Goal: Task Accomplishment & Management: Use online tool/utility

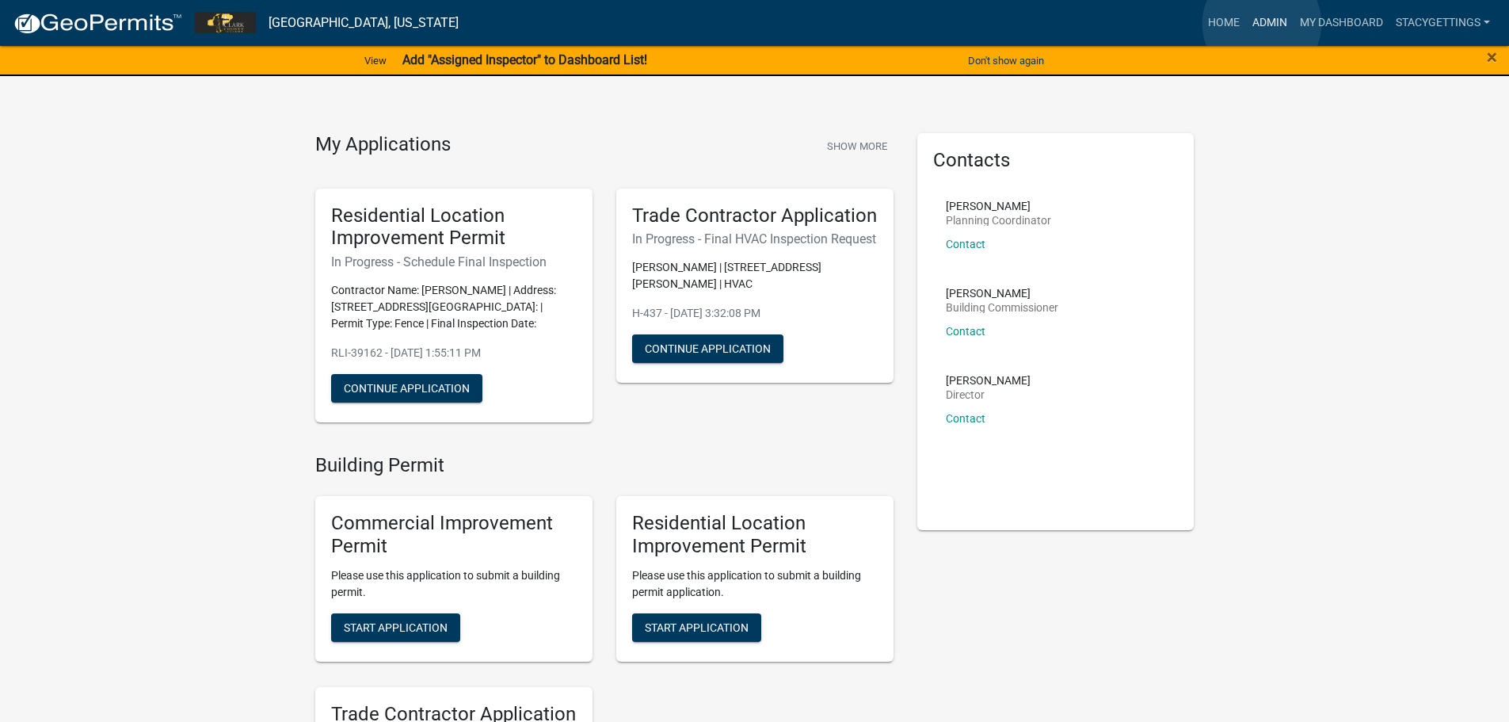
click at [1262, 24] on link "Admin" at bounding box center [1270, 23] width 48 height 30
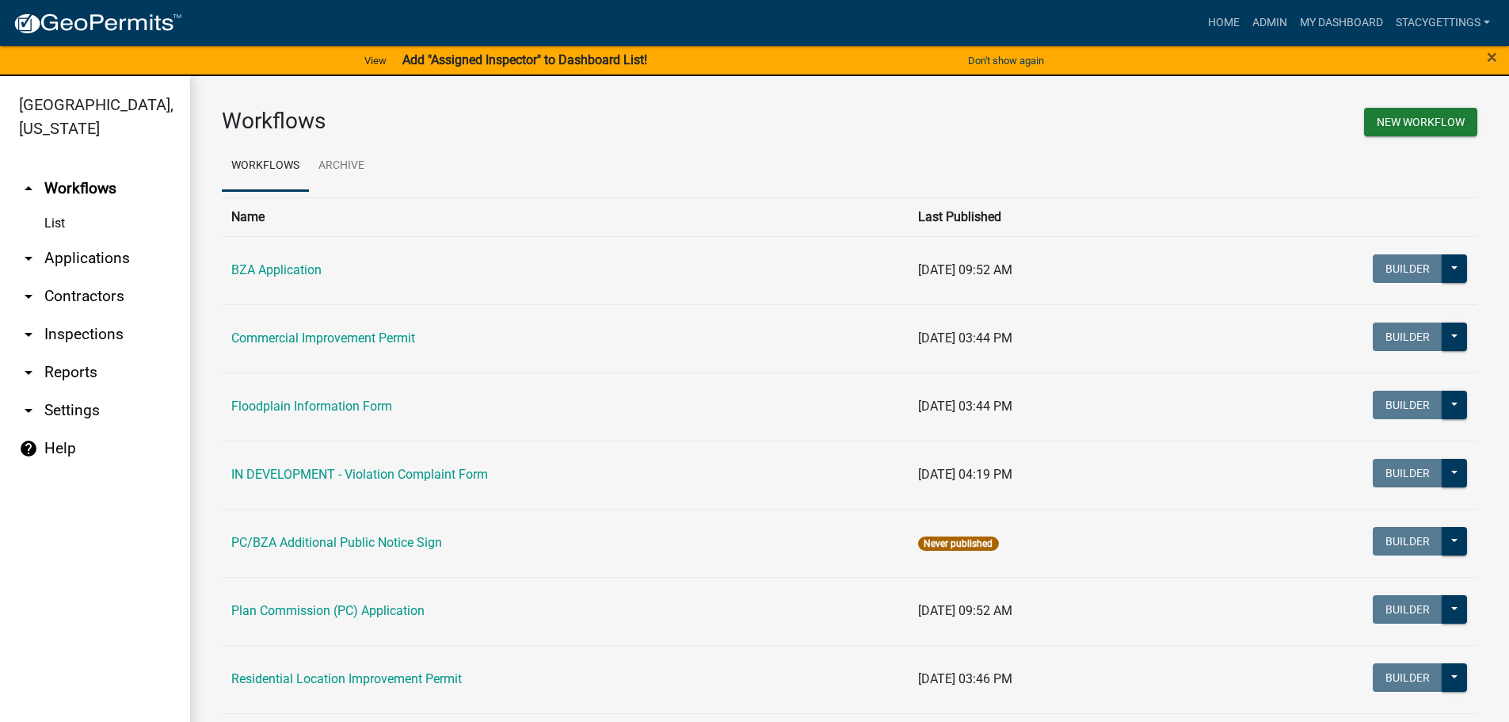
scroll to position [85, 0]
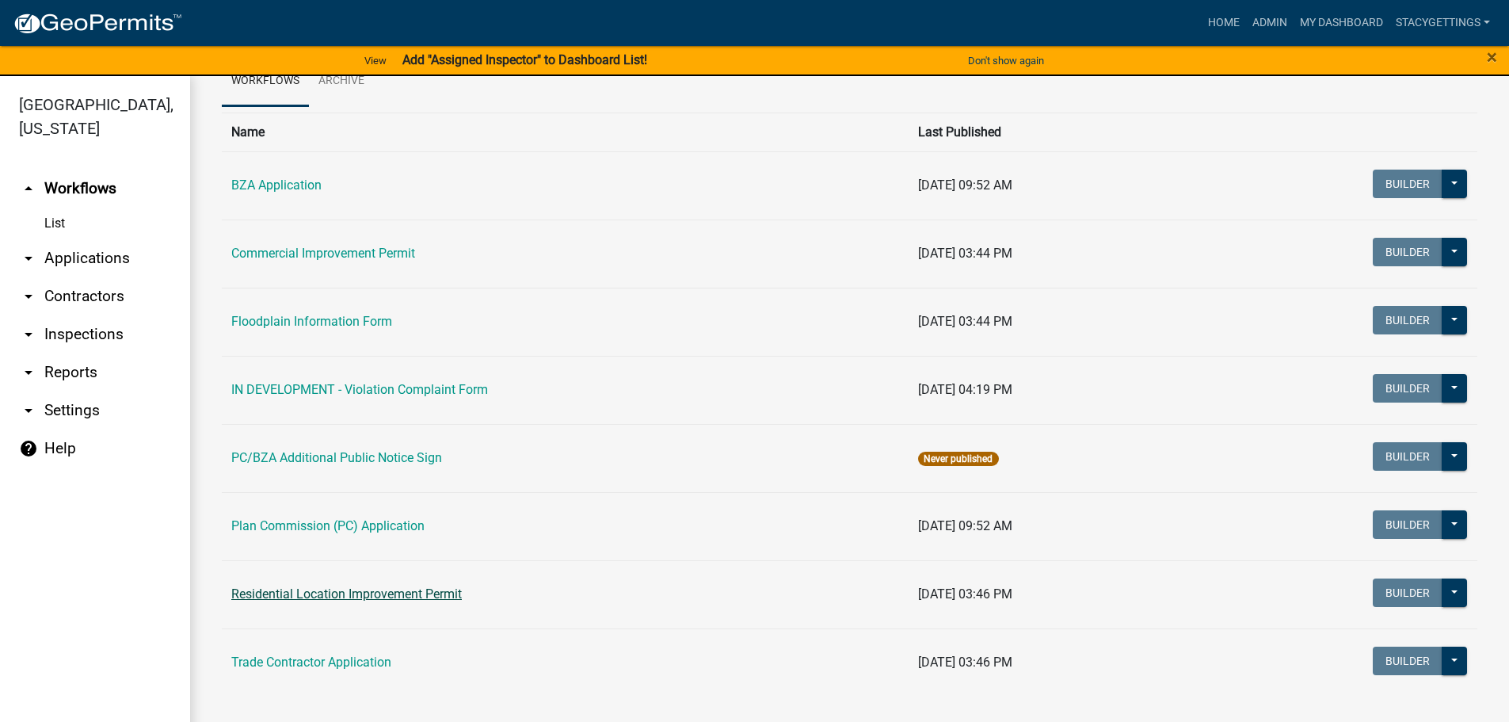
click at [398, 597] on link "Residential Location Improvement Permit" at bounding box center [346, 593] width 231 height 15
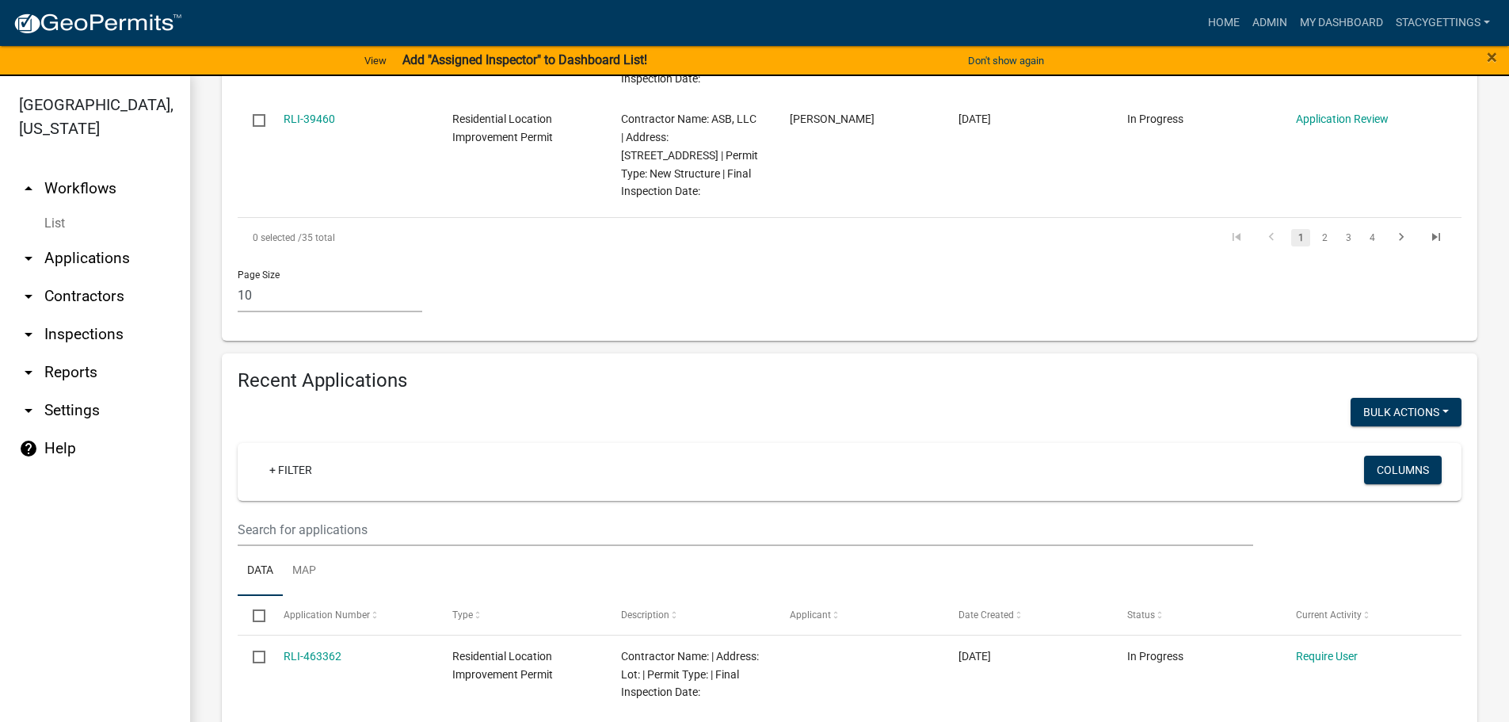
scroll to position [1585, 0]
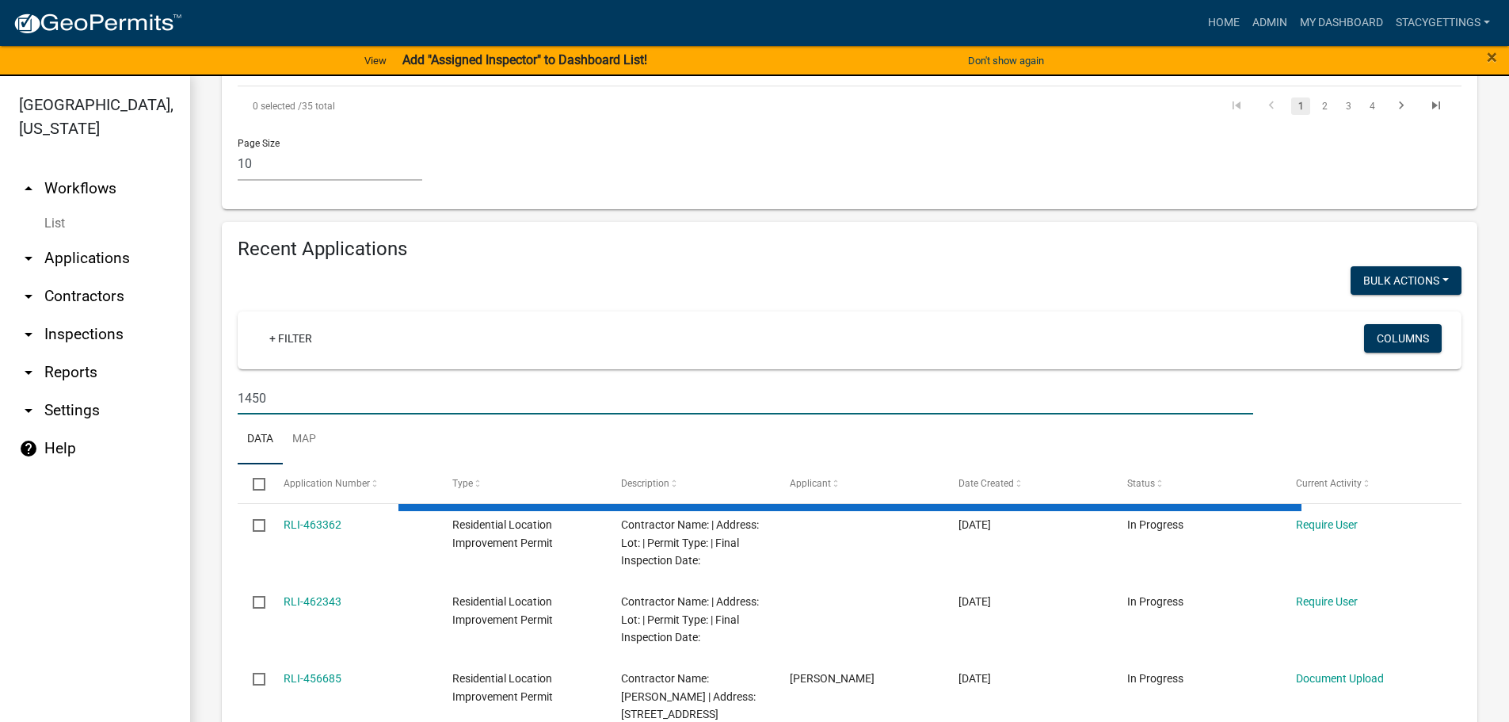
type input "14508"
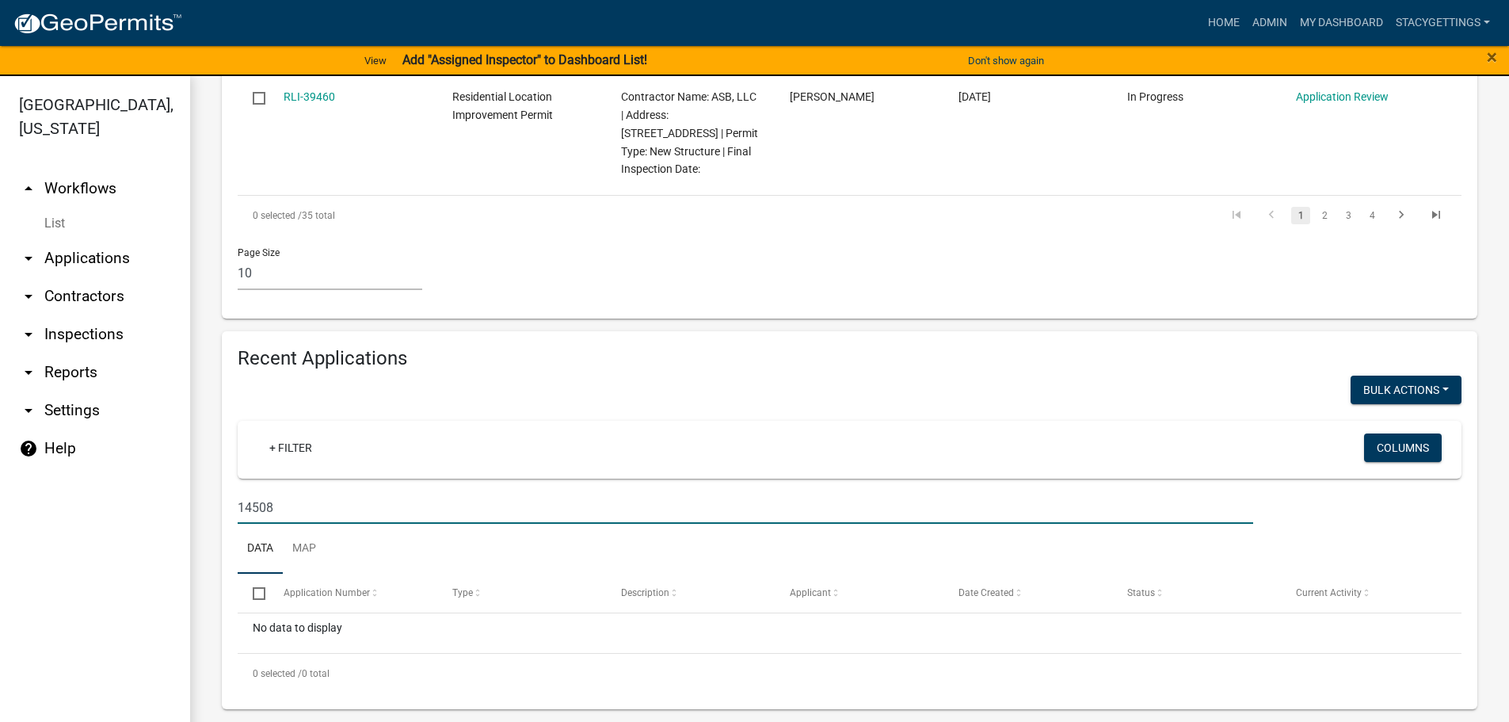
scroll to position [1440, 0]
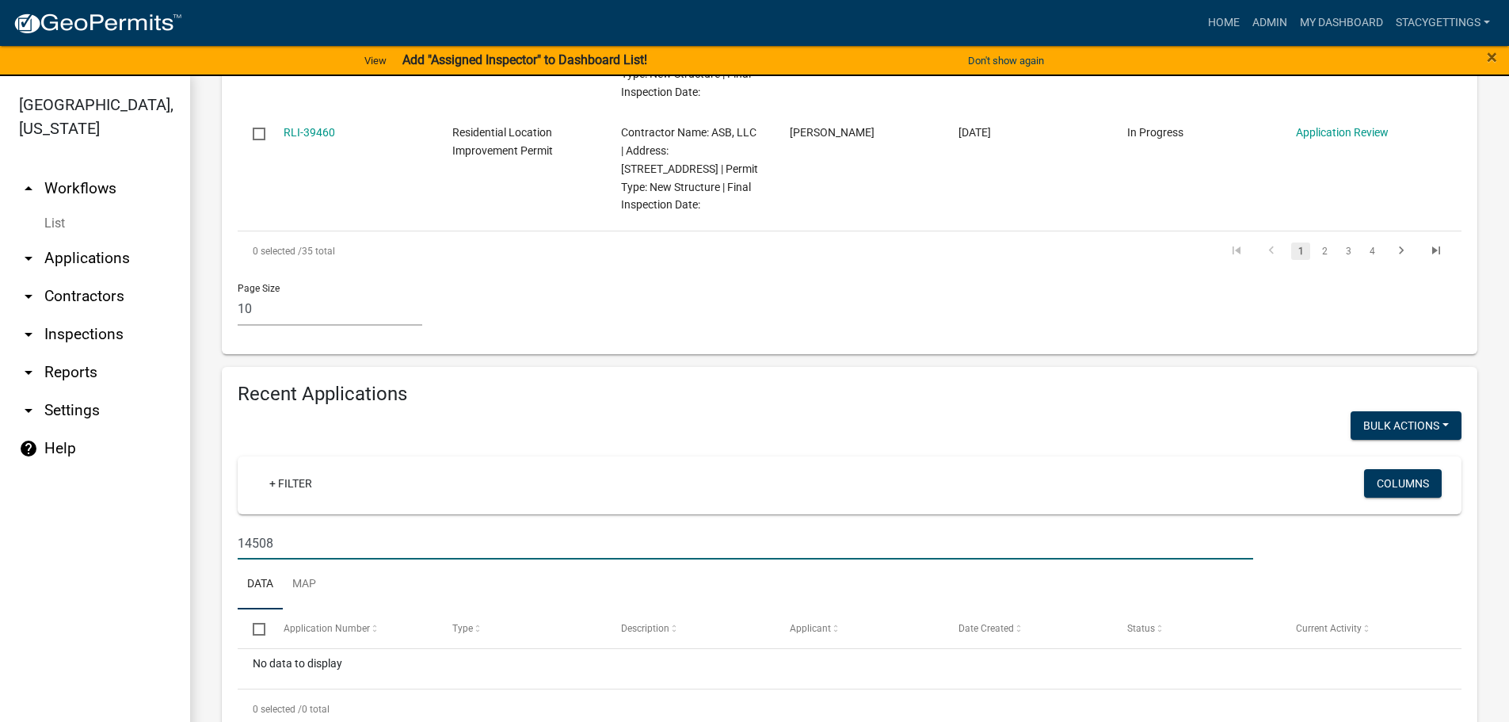
drag, startPoint x: 287, startPoint y: 511, endPoint x: 142, endPoint y: 514, distance: 145.0
click at [137, 517] on div "[GEOGRAPHIC_DATA], [US_STATE] arrow_drop_up Workflows List arrow_drop_down Appl…" at bounding box center [754, 408] width 1509 height 665
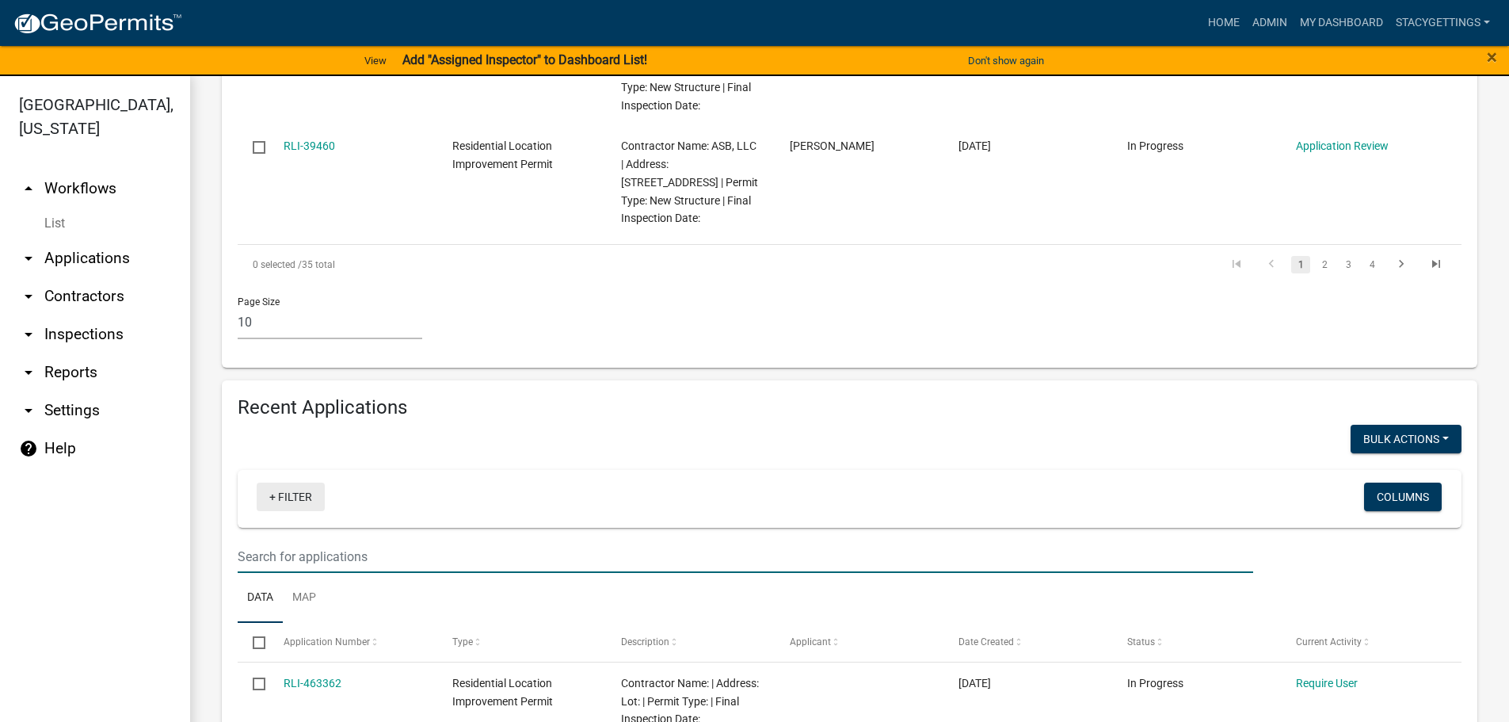
scroll to position [1585, 0]
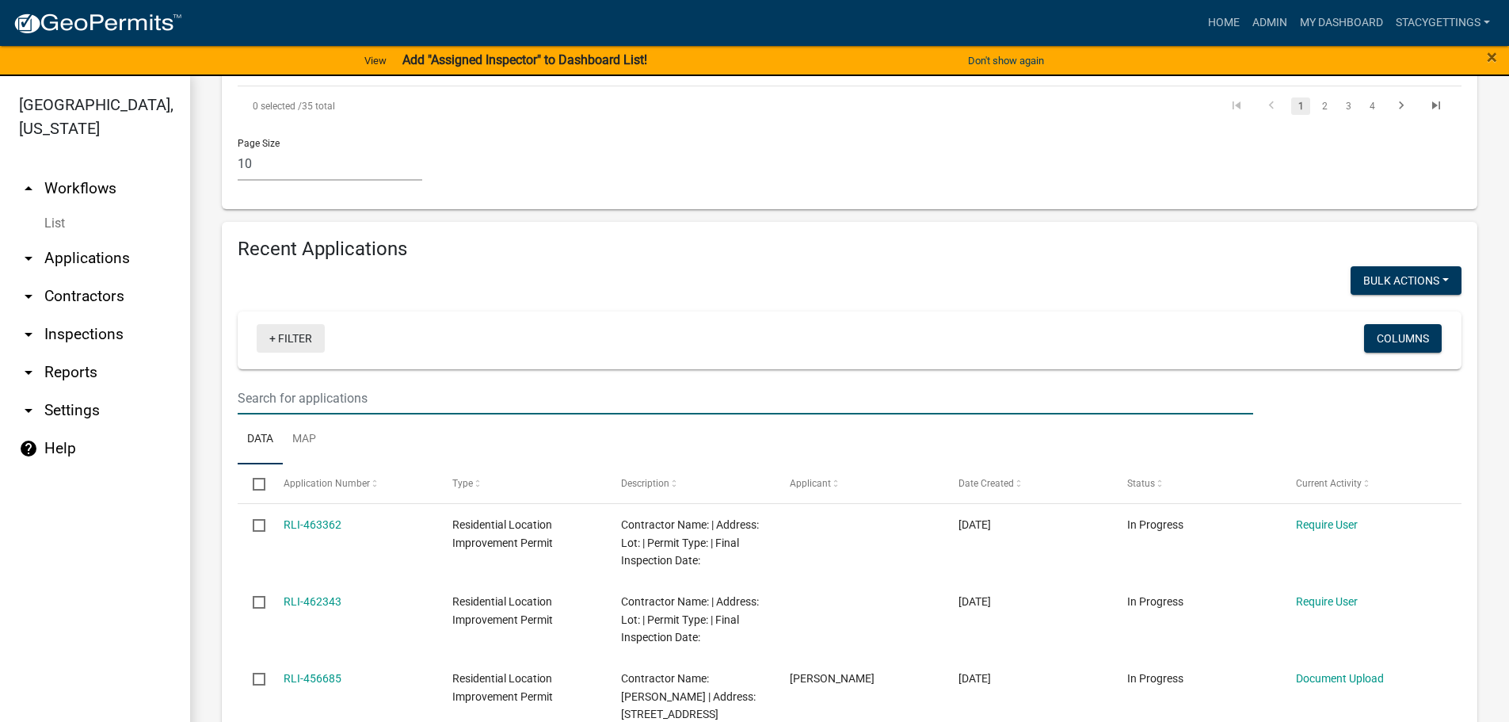
click at [288, 324] on link "+ Filter" at bounding box center [291, 338] width 68 height 29
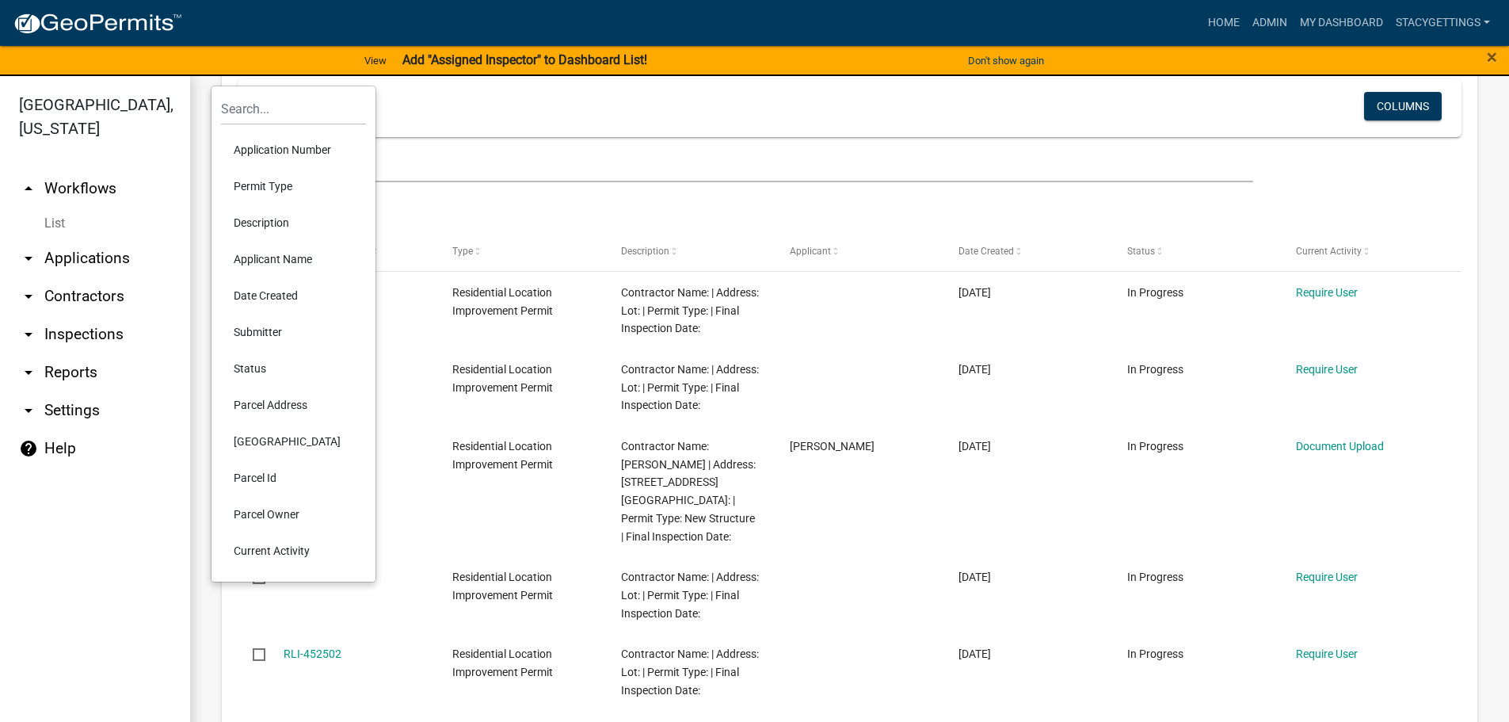
scroll to position [1822, 0]
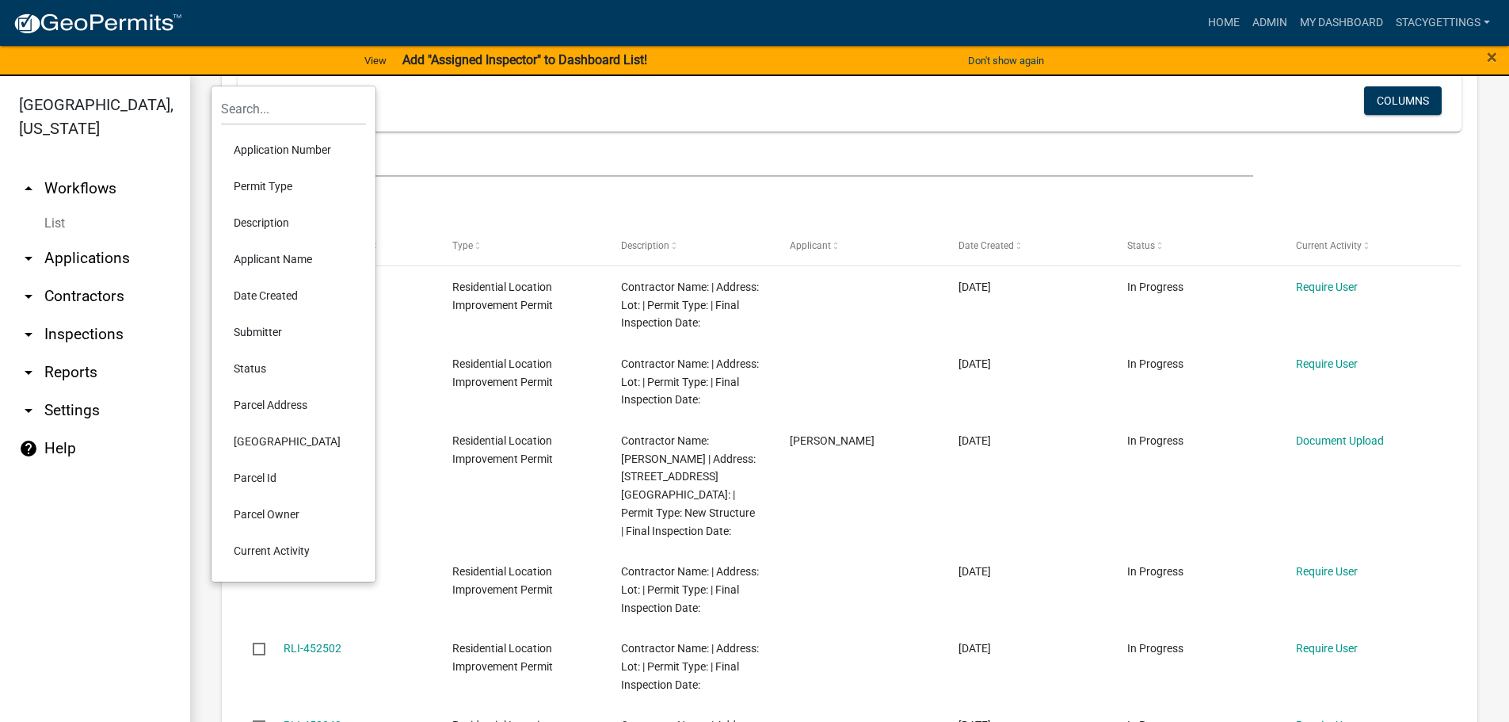
click at [292, 405] on li "Parcel Address" at bounding box center [293, 405] width 145 height 36
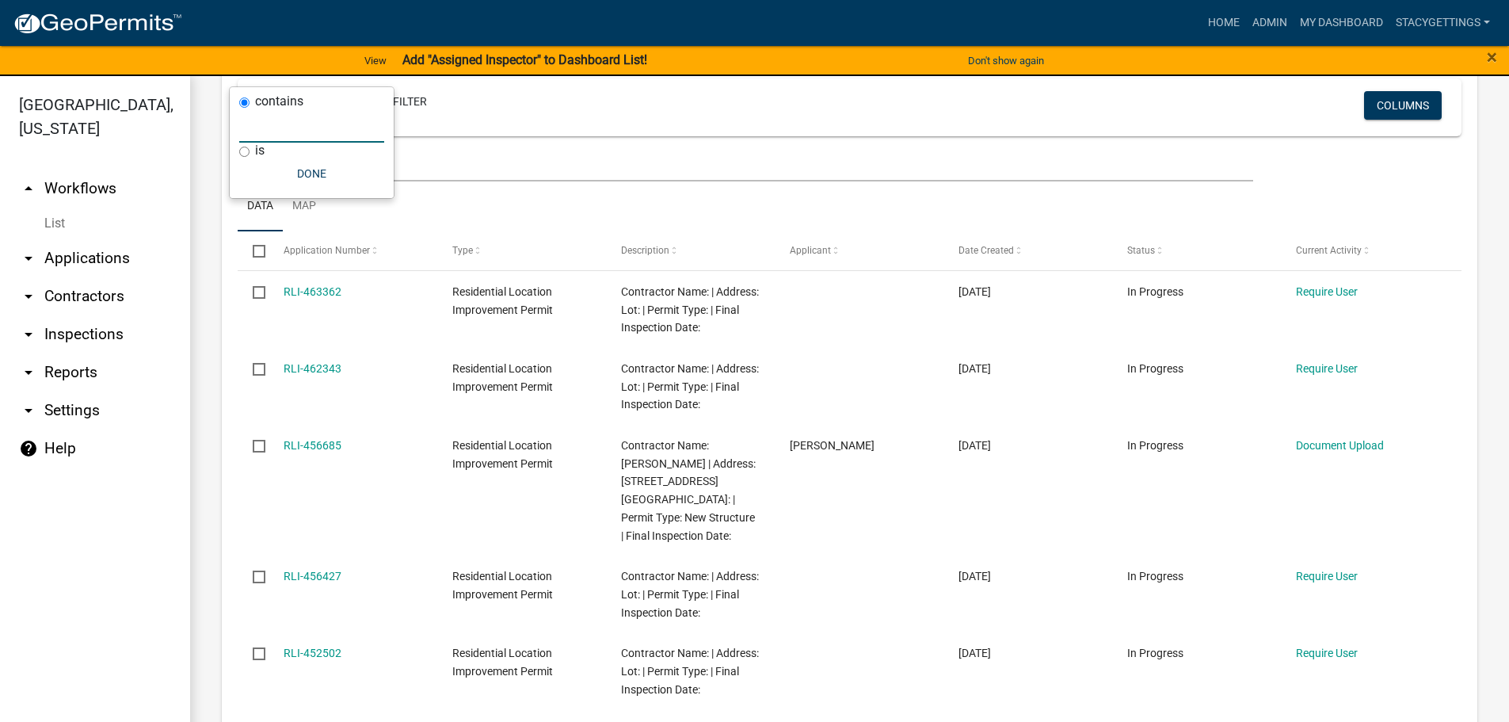
click at [256, 126] on input "text" at bounding box center [311, 126] width 145 height 32
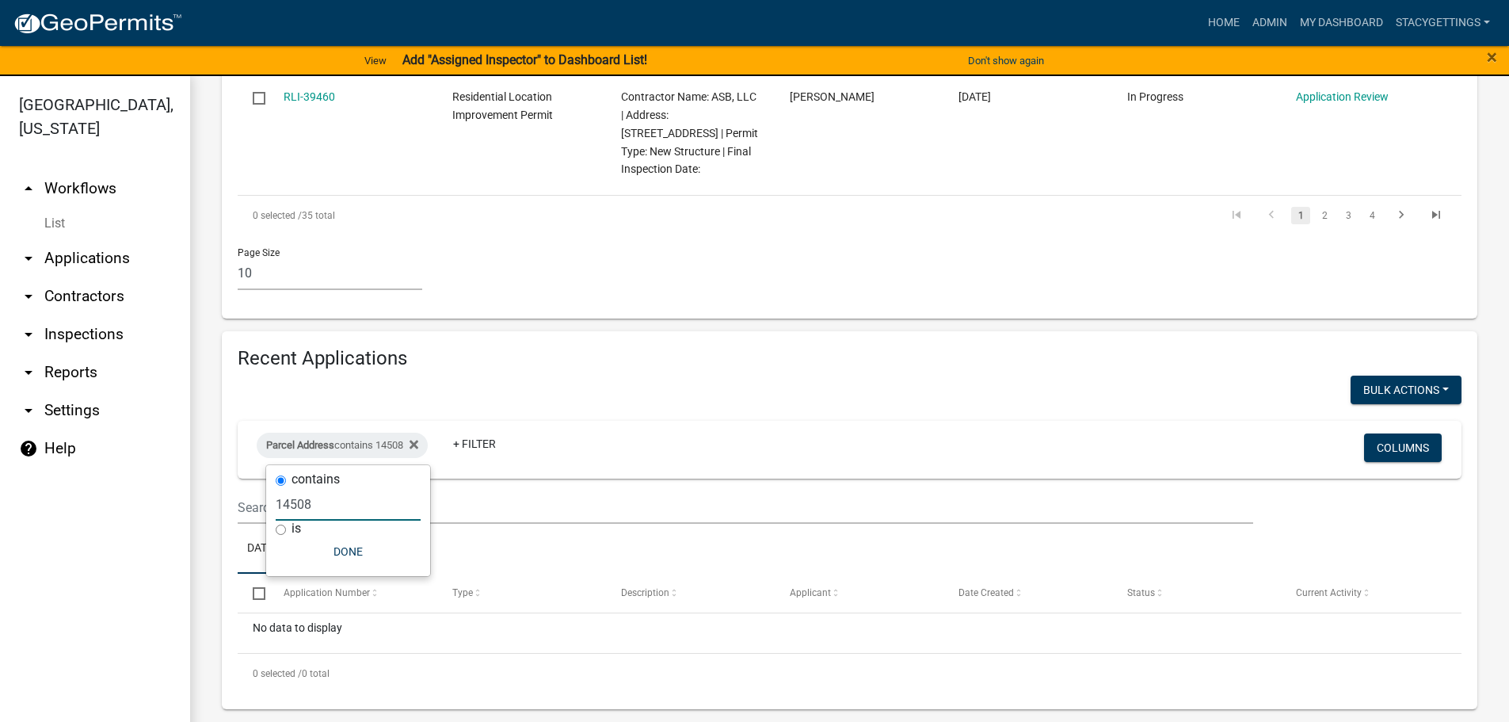
scroll to position [1440, 0]
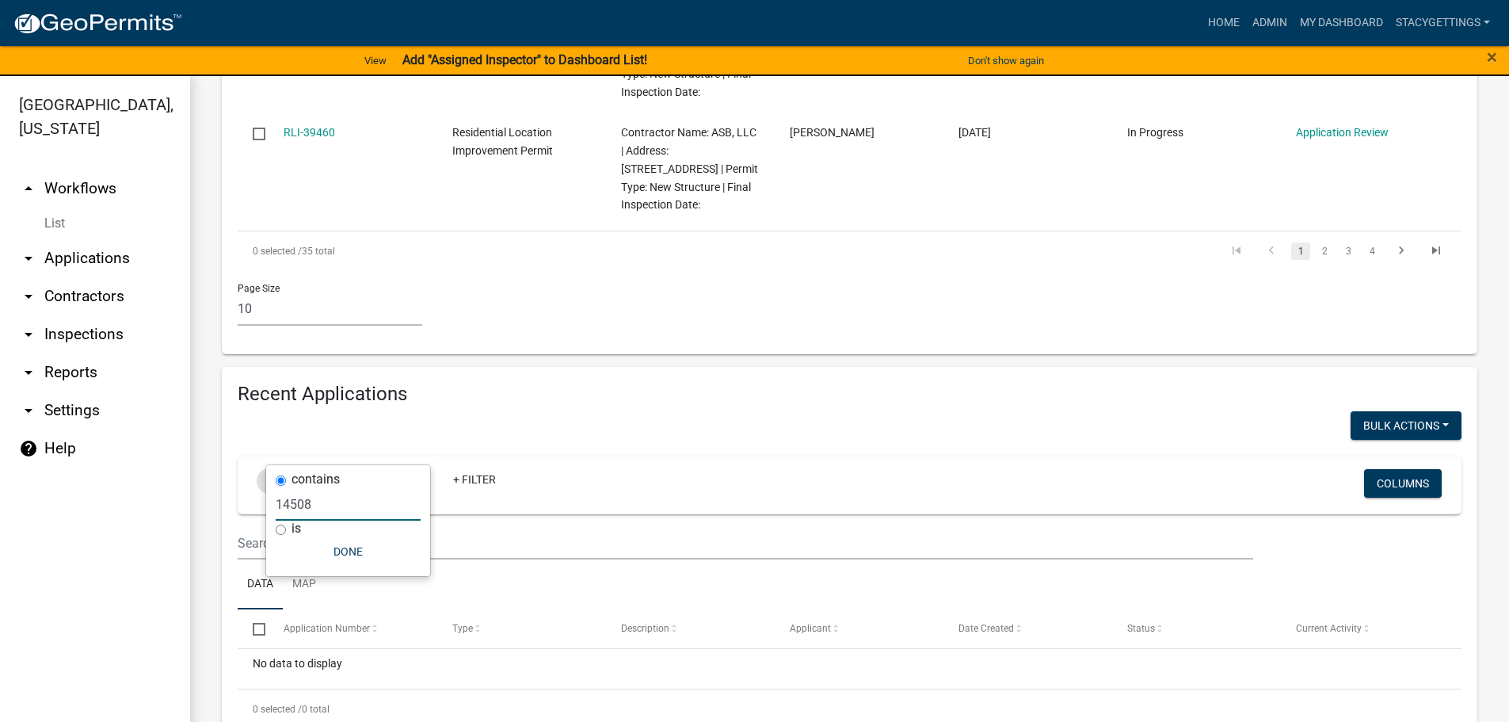
type input "14508"
click at [412, 468] on fa-icon at bounding box center [410, 480] width 15 height 25
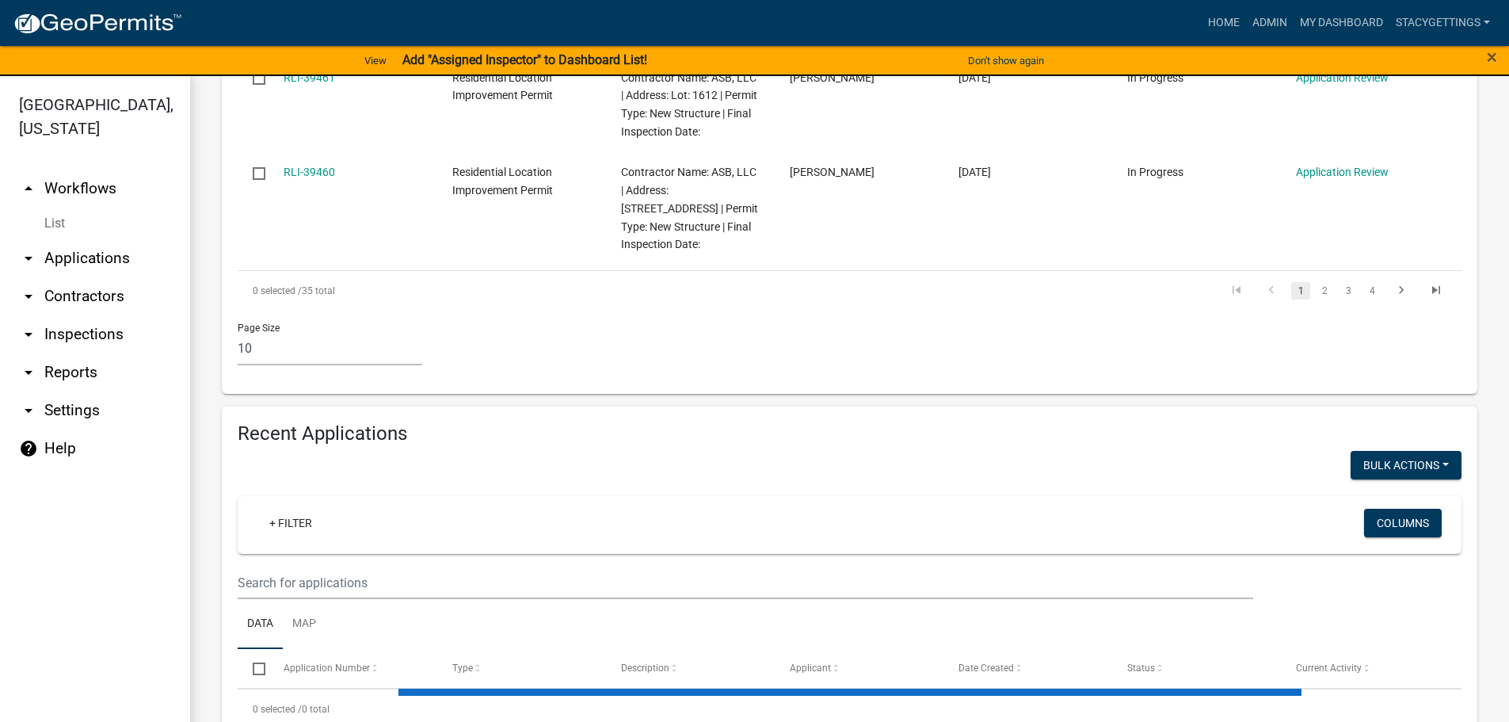
scroll to position [1822, 0]
